Goal: Task Accomplishment & Management: Complete application form

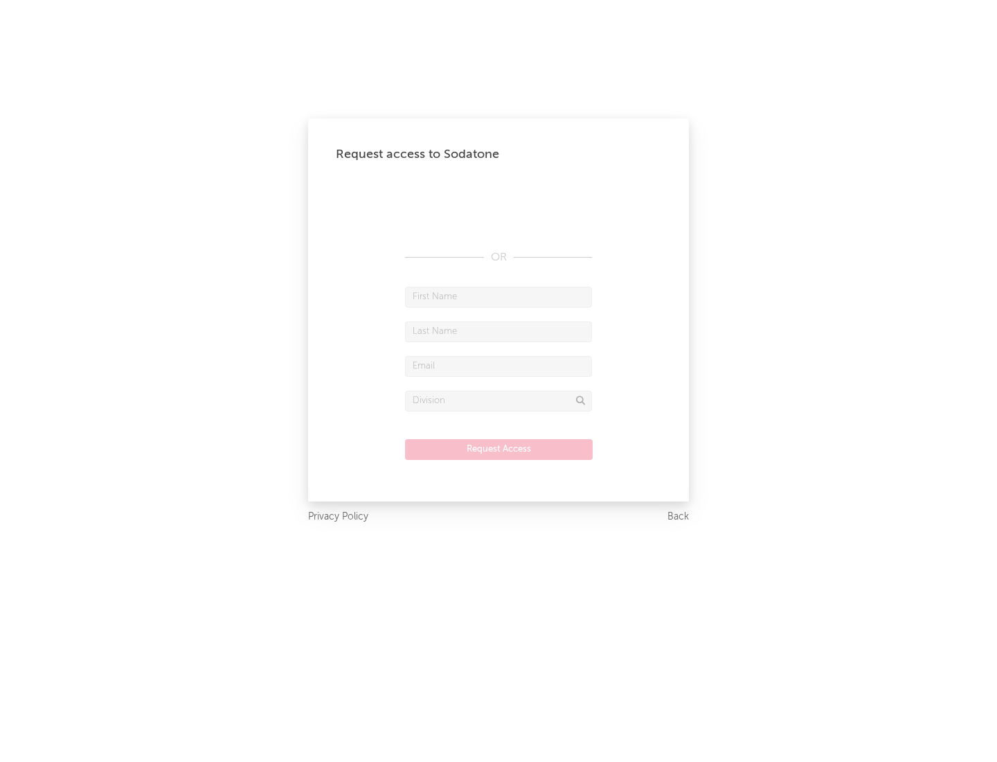
click at [499, 296] on input "text" at bounding box center [498, 297] width 187 height 21
type input "[PERSON_NAME]"
click at [499, 331] on input "text" at bounding box center [498, 331] width 187 height 21
type input "[PERSON_NAME]"
click at [499, 366] on input "text" at bounding box center [498, 366] width 187 height 21
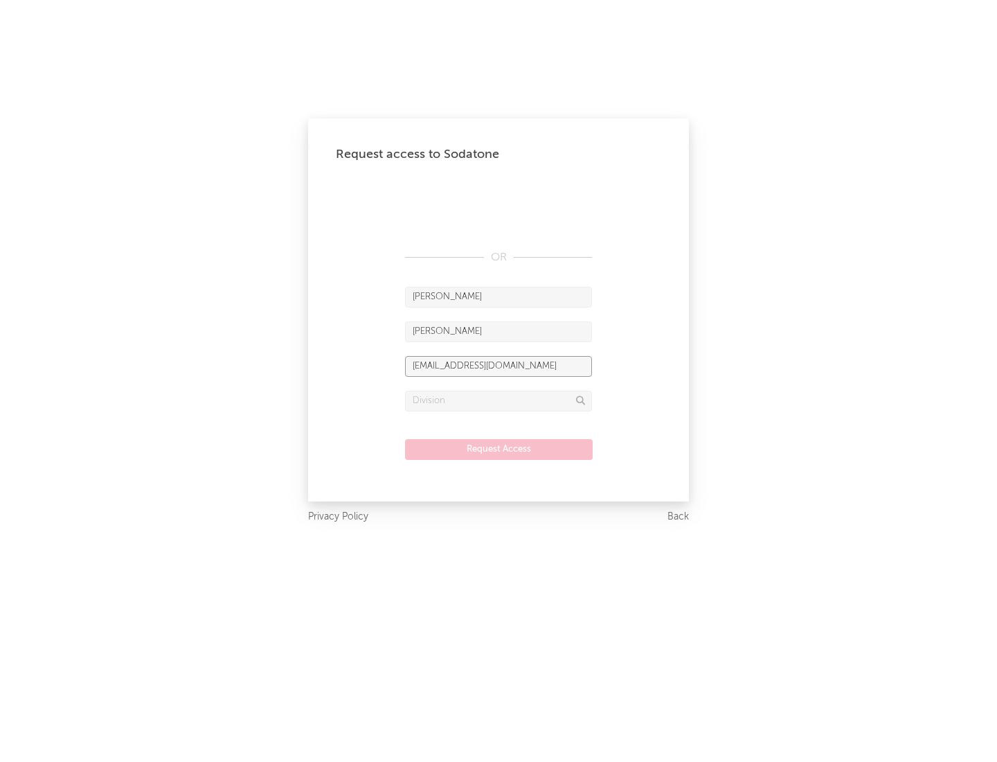
type input "[EMAIL_ADDRESS][DOMAIN_NAME]"
click at [499, 400] on input "text" at bounding box center [498, 401] width 187 height 21
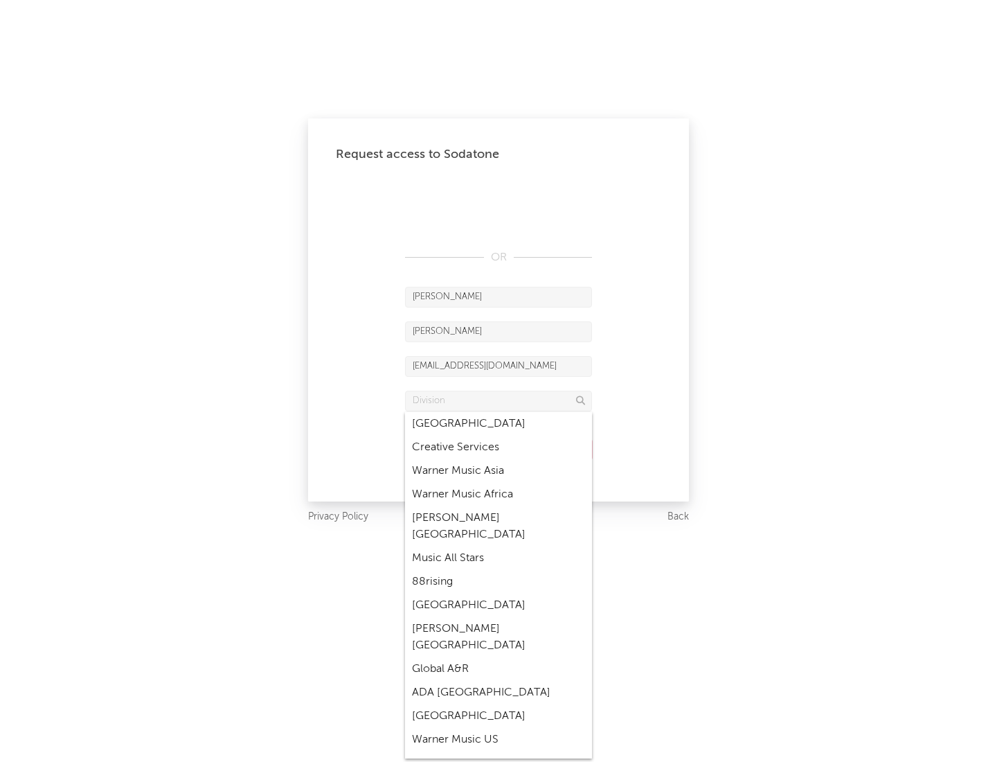
click at [499, 547] on div "Music All Stars" at bounding box center [498, 559] width 187 height 24
type input "Music All Stars"
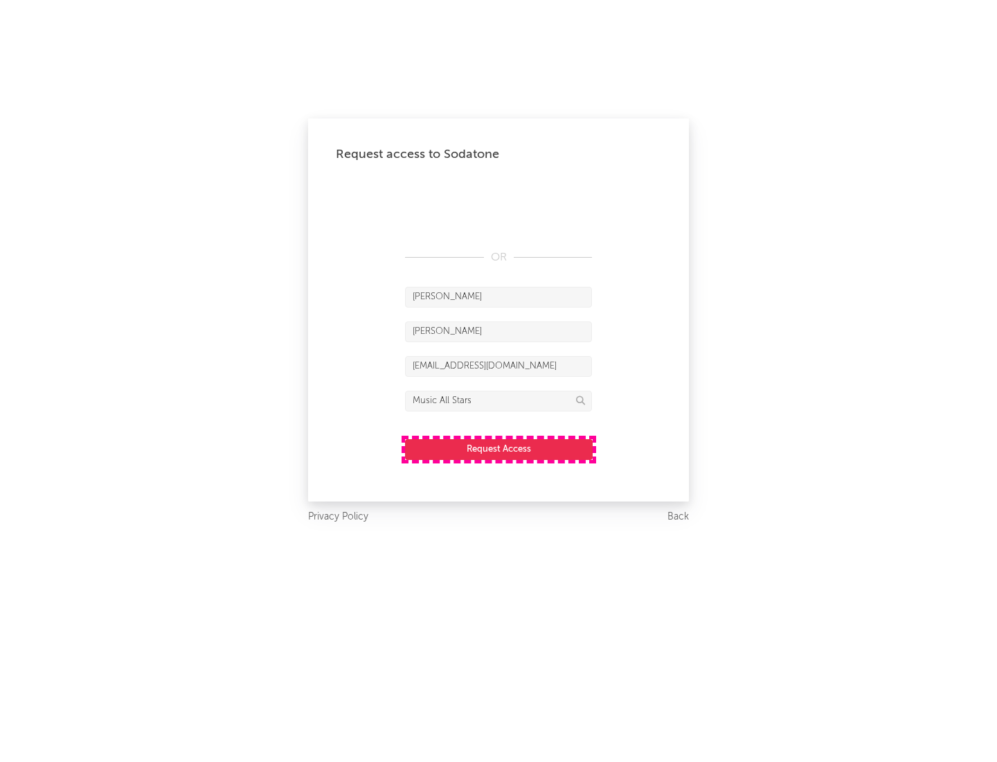
click at [499, 449] on button "Request Access" at bounding box center [499, 449] width 188 height 21
